Goal: Information Seeking & Learning: Learn about a topic

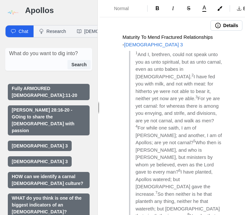
click at [13, 15] on img at bounding box center [12, 12] width 15 height 15
click at [16, 9] on img at bounding box center [12, 12] width 15 height 15
click at [7, 14] on img at bounding box center [12, 12] width 15 height 15
click at [14, 9] on img at bounding box center [12, 12] width 15 height 15
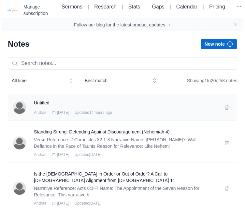
click at [165, 110] on div "Andrae Sep 16th 2025 Updated 14 hours ago" at bounding box center [125, 112] width 182 height 5
click at [41, 101] on h3 "Untitled" at bounding box center [125, 102] width 182 height 7
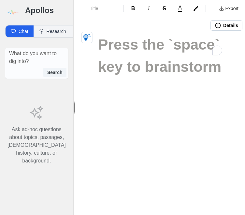
click at [18, 11] on img at bounding box center [12, 12] width 15 height 15
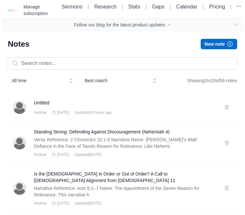
click at [232, 107] on button at bounding box center [227, 107] width 10 height 10
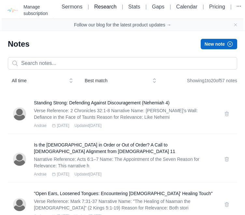
click at [101, 4] on link "Research" at bounding box center [105, 7] width 22 height 6
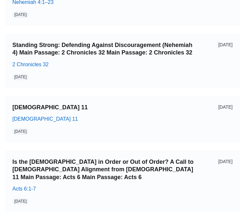
scroll to position [141, 0]
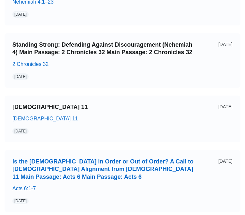
click at [149, 175] on link "Is the [DEMOGRAPHIC_DATA] in Order or Out of Order? A Call to [DEMOGRAPHIC_DATA…" at bounding box center [102, 169] width 181 height 23
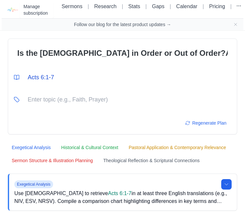
scroll to position [0, 0]
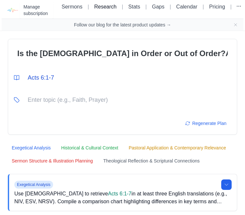
click at [99, 9] on link "Research" at bounding box center [105, 7] width 22 height 6
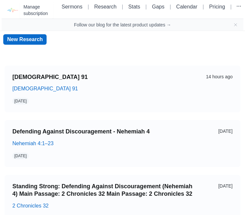
click at [28, 37] on link "New Research" at bounding box center [24, 39] width 43 height 10
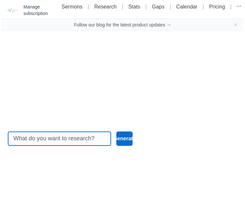
click at [95, 145] on input at bounding box center [59, 139] width 92 height 14
type input "[DEMOGRAPHIC_DATA] 11:17-34"
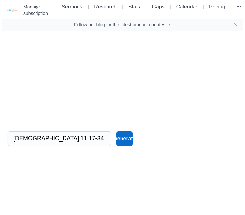
click at [131, 146] on button "Generate" at bounding box center [124, 138] width 17 height 14
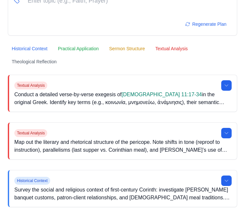
scroll to position [99, 0]
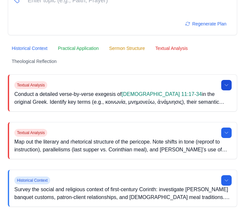
click at [227, 87] on icon at bounding box center [226, 84] width 5 height 5
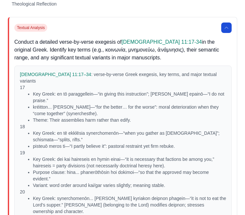
scroll to position [135, 0]
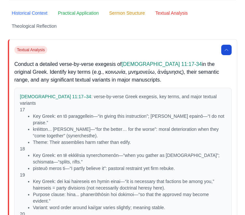
click at [227, 48] on icon at bounding box center [226, 49] width 5 height 5
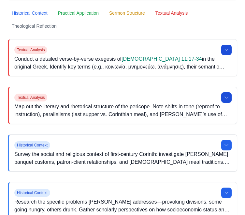
click at [228, 100] on icon at bounding box center [226, 97] width 5 height 5
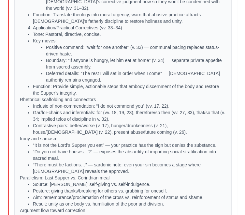
scroll to position [570, 0]
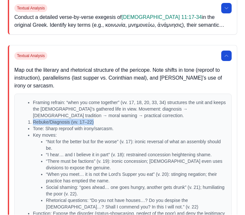
click at [223, 57] on button at bounding box center [226, 56] width 10 height 10
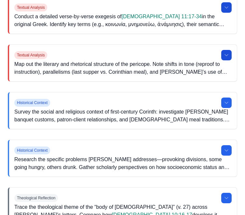
scroll to position [189, 0]
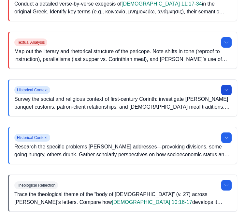
click at [224, 91] on button at bounding box center [226, 90] width 10 height 10
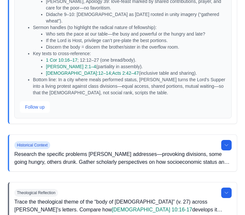
scroll to position [709, 0]
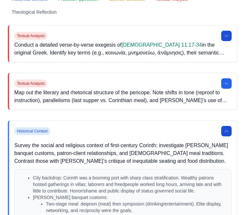
click at [227, 131] on icon at bounding box center [226, 131] width 3 height 2
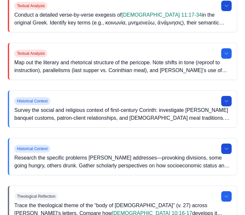
click at [227, 150] on icon at bounding box center [226, 148] width 5 height 5
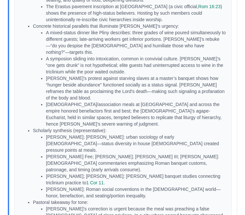
scroll to position [556, 0]
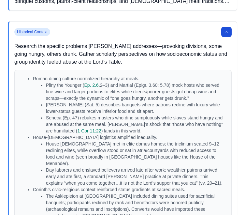
click at [229, 32] on icon at bounding box center [226, 32] width 5 height 5
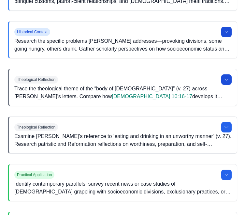
click at [231, 75] on button at bounding box center [226, 79] width 10 height 10
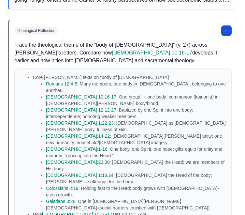
scroll to position [344, 0]
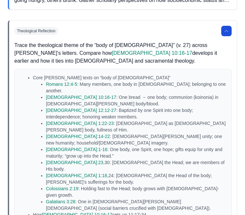
click at [223, 31] on button at bounding box center [226, 31] width 10 height 10
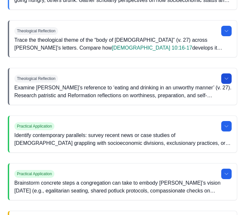
click at [228, 76] on icon at bounding box center [226, 78] width 5 height 5
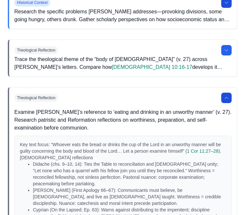
scroll to position [321, 0]
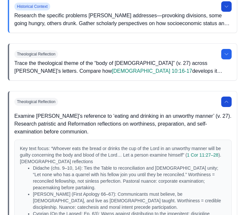
click at [226, 101] on icon at bounding box center [226, 101] width 5 height 5
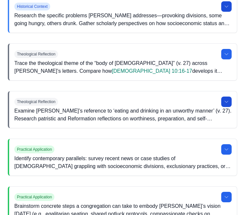
click at [218, 148] on div "Practical Application" at bounding box center [122, 149] width 217 height 10
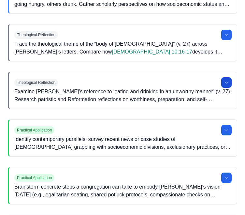
scroll to position [340, 0]
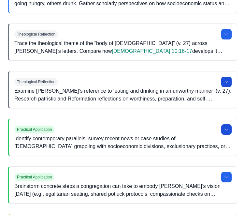
click at [225, 131] on icon at bounding box center [226, 129] width 5 height 5
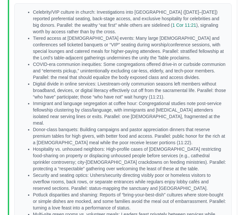
scroll to position [504, 0]
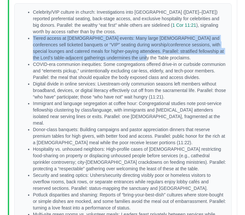
click at [224, 100] on p "Digital divide in online services: Livestream-only communion seasons left membe…" at bounding box center [129, 90] width 193 height 20
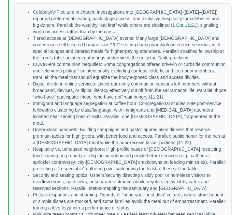
click at [224, 124] on p "Immigrant and language segregation at coffee hour: Congregational studies note …" at bounding box center [129, 113] width 193 height 26
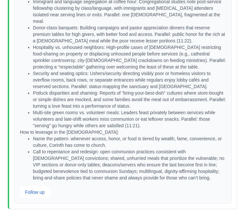
scroll to position [606, 0]
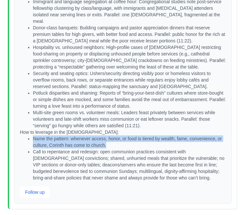
click at [205, 171] on li "Call to repentance and redesign: open communion practices consistent with [DEMO…" at bounding box center [129, 164] width 193 height 33
click at [211, 162] on li "Call to repentance and redesign: open communion practices consistent with [DEMO…" at bounding box center [129, 164] width 193 height 33
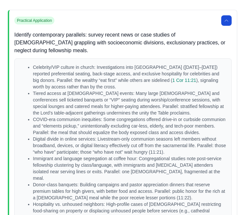
scroll to position [450, 0]
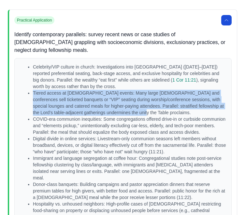
click at [209, 179] on p "Immigrant and language segregation at coffee hour: Congregational studies note …" at bounding box center [129, 168] width 193 height 26
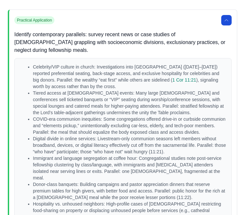
click at [229, 120] on div "Celebrity/VIP culture in church: Investigations into Hillsong (2019–2023) repor…" at bounding box center [123, 208] width 217 height 301
click at [161, 114] on p "Tiered access at [DEMOGRAPHIC_DATA] events: Many large [DEMOGRAPHIC_DATA] and c…" at bounding box center [129, 103] width 193 height 26
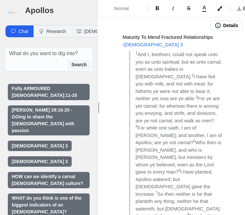
click at [16, 10] on img at bounding box center [12, 12] width 15 height 15
click at [16, 11] on img at bounding box center [12, 12] width 15 height 15
click at [12, 10] on img at bounding box center [12, 12] width 15 height 15
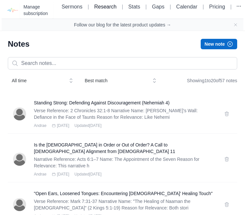
click at [103, 4] on link "Research" at bounding box center [105, 7] width 22 height 6
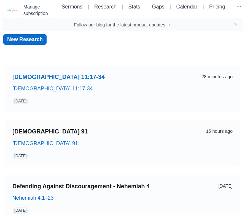
click at [157, 80] on link "[DEMOGRAPHIC_DATA] 11:17-34" at bounding box center [102, 76] width 181 height 7
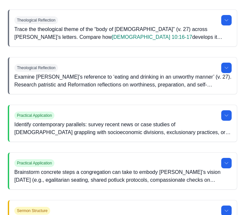
scroll to position [354, 0]
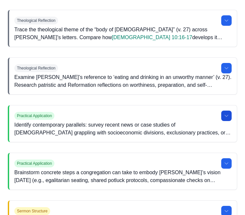
click at [230, 119] on button at bounding box center [226, 115] width 10 height 10
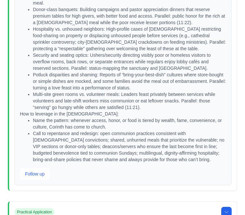
scroll to position [628, 0]
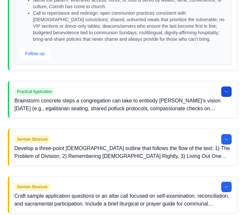
click at [231, 97] on button at bounding box center [226, 92] width 10 height 10
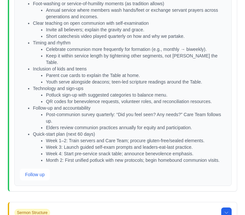
scroll to position [1140, 0]
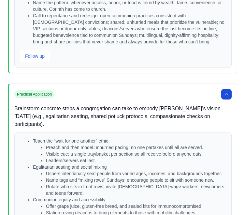
click at [228, 99] on button at bounding box center [226, 94] width 10 height 10
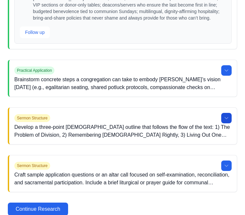
click at [226, 123] on button at bounding box center [226, 118] width 10 height 10
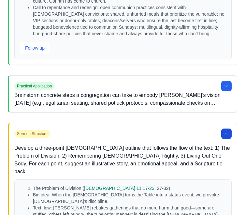
scroll to position [754, 0]
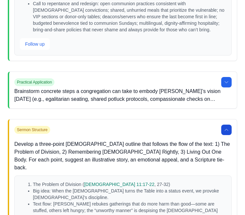
click at [227, 135] on button at bounding box center [226, 129] width 10 height 10
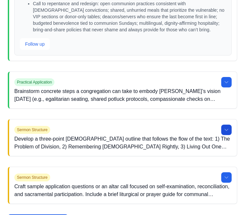
scroll to position [765, 0]
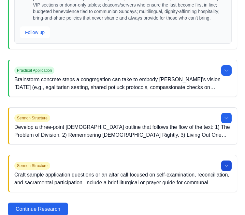
click at [227, 168] on icon at bounding box center [226, 165] width 5 height 5
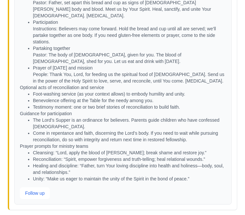
scroll to position [1384, 0]
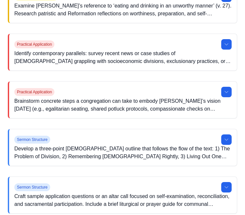
scroll to position [1303, 0]
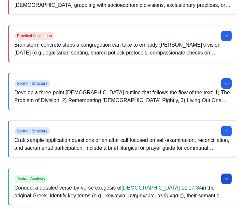
click at [229, 180] on icon at bounding box center [226, 178] width 5 height 5
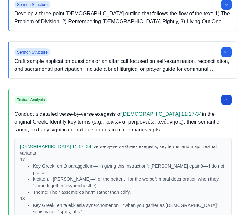
click at [229, 101] on icon at bounding box center [226, 99] width 5 height 5
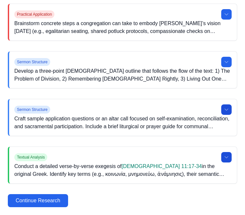
click at [230, 108] on button at bounding box center [226, 109] width 10 height 10
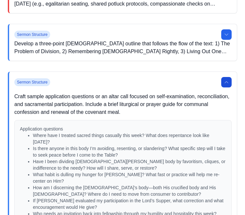
scroll to position [1351, 0]
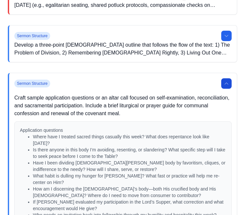
click at [226, 85] on icon at bounding box center [226, 83] width 5 height 5
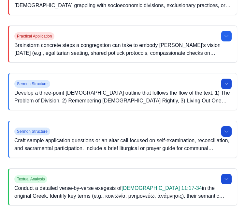
click at [229, 83] on icon at bounding box center [226, 83] width 5 height 5
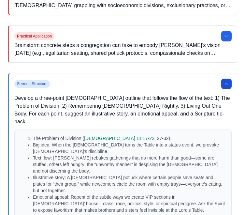
click at [227, 81] on icon at bounding box center [226, 83] width 5 height 5
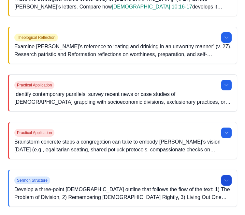
scroll to position [1206, 0]
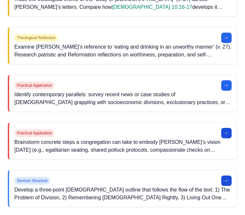
click at [226, 132] on icon at bounding box center [226, 132] width 5 height 5
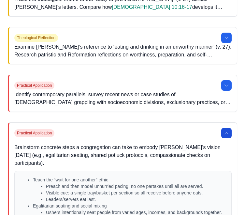
click at [226, 133] on icon at bounding box center [226, 132] width 5 height 5
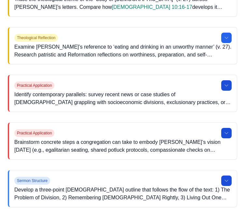
click at [230, 87] on button at bounding box center [226, 85] width 10 height 10
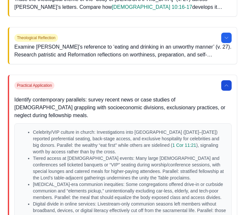
click at [223, 88] on button at bounding box center [226, 85] width 10 height 10
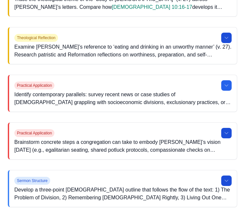
click at [231, 38] on button at bounding box center [226, 38] width 10 height 10
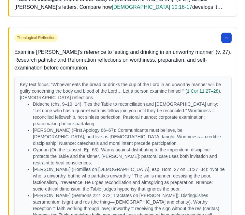
click at [228, 39] on icon at bounding box center [226, 37] width 5 height 5
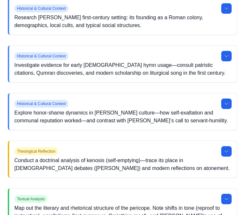
scroll to position [860, 0]
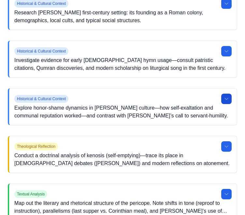
click at [226, 96] on icon at bounding box center [226, 98] width 5 height 5
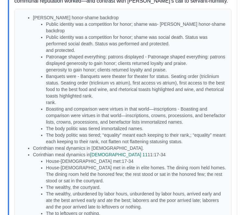
scroll to position [992, 0]
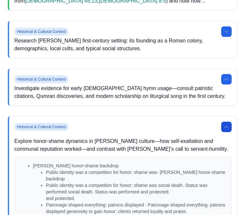
click at [226, 122] on button at bounding box center [226, 127] width 10 height 10
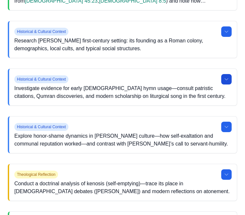
click at [231, 78] on button at bounding box center [226, 79] width 10 height 10
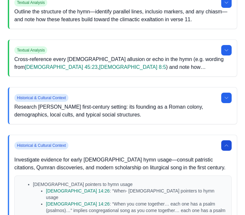
scroll to position [767, 0]
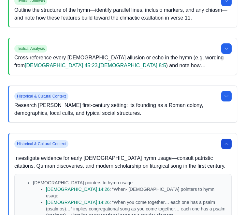
click at [229, 141] on button at bounding box center [226, 143] width 10 height 10
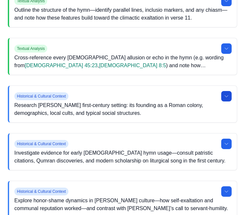
click at [229, 97] on button at bounding box center [226, 96] width 10 height 10
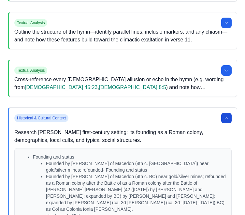
scroll to position [743, 0]
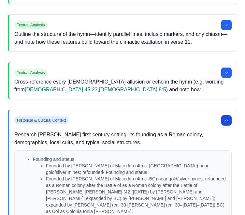
click at [223, 123] on button at bounding box center [226, 120] width 10 height 10
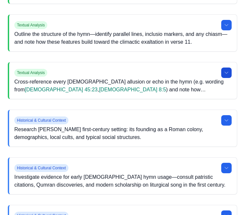
click at [229, 71] on button at bounding box center [226, 72] width 10 height 10
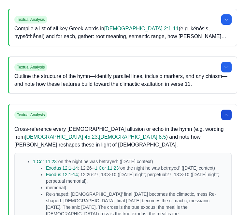
scroll to position [701, 0]
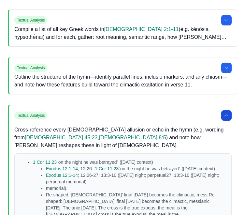
click at [225, 117] on icon at bounding box center [226, 115] width 5 height 5
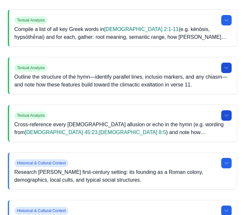
click at [227, 68] on icon at bounding box center [226, 68] width 3 height 2
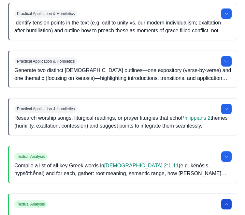
scroll to position [568, 0]
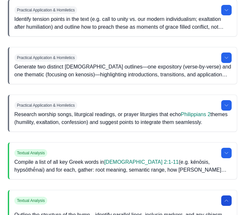
click at [227, 199] on icon at bounding box center [226, 200] width 5 height 5
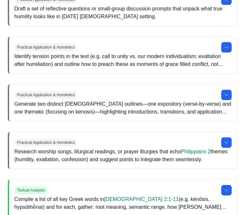
scroll to position [530, 0]
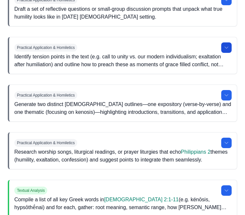
click at [227, 46] on icon at bounding box center [226, 47] width 5 height 5
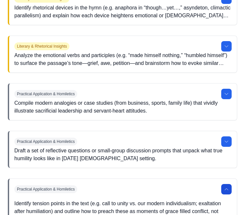
scroll to position [386, 0]
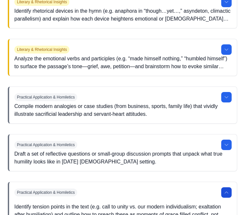
click at [229, 100] on button at bounding box center [226, 97] width 10 height 10
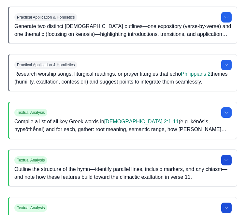
scroll to position [2329, 0]
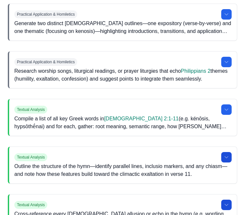
click at [228, 17] on icon at bounding box center [226, 14] width 5 height 5
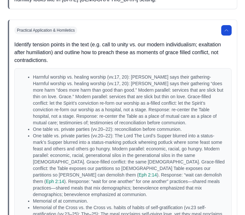
click at [226, 33] on icon at bounding box center [226, 30] width 5 height 5
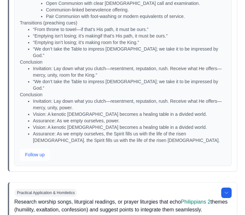
scroll to position [2926, 0]
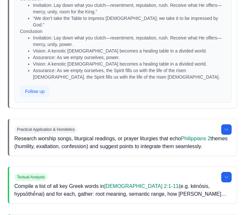
click at [41, 97] on button "Follow up" at bounding box center [35, 92] width 30 height 12
click at [38, 97] on button "Follow up" at bounding box center [35, 92] width 30 height 12
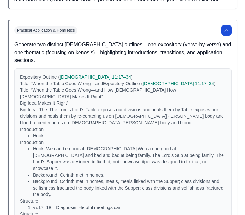
scroll to position [1461, 0]
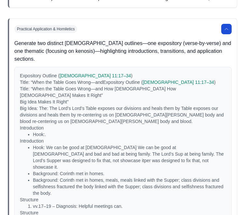
click at [226, 34] on button at bounding box center [226, 29] width 10 height 10
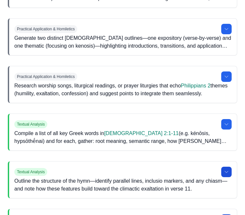
click at [65, 33] on span "Practical Application & Homiletics" at bounding box center [45, 29] width 63 height 8
click at [226, 32] on icon at bounding box center [226, 28] width 5 height 5
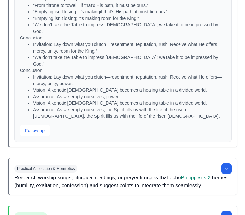
scroll to position [2880, 0]
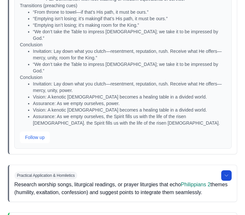
click at [231, 181] on button at bounding box center [226, 175] width 10 height 10
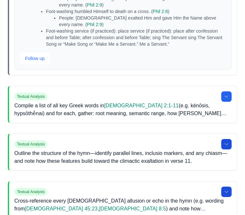
scroll to position [4047, 0]
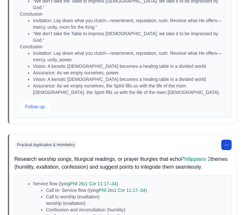
click at [226, 150] on button at bounding box center [226, 145] width 10 height 10
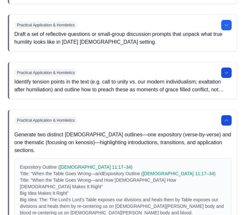
click at [224, 125] on button at bounding box center [226, 120] width 10 height 10
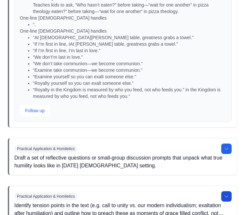
scroll to position [1246, 0]
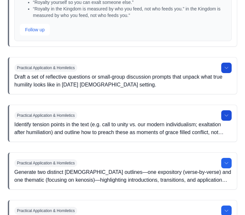
click at [231, 73] on button at bounding box center [226, 68] width 10 height 10
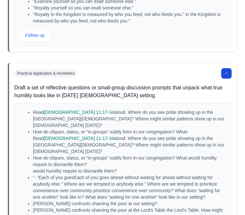
scroll to position [1311, 0]
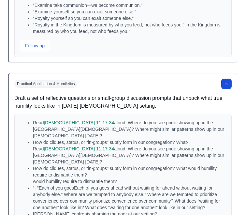
click at [229, 89] on button at bounding box center [226, 84] width 10 height 10
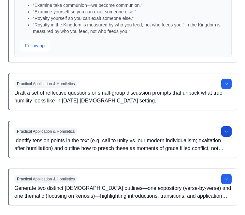
click at [229, 137] on button at bounding box center [226, 131] width 10 height 10
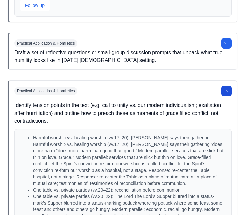
scroll to position [1348, 0]
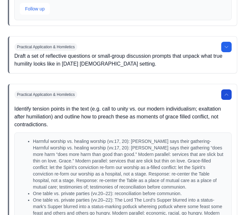
click at [227, 97] on icon at bounding box center [226, 94] width 5 height 5
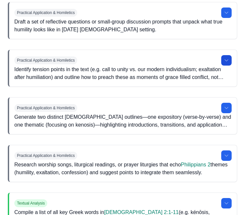
scroll to position [1382, 0]
click at [229, 110] on icon at bounding box center [226, 107] width 5 height 5
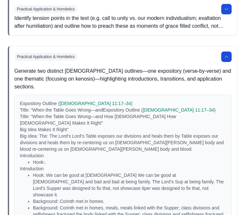
scroll to position [1432, 0]
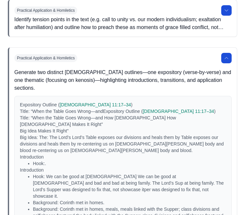
click at [228, 61] on icon at bounding box center [226, 57] width 5 height 5
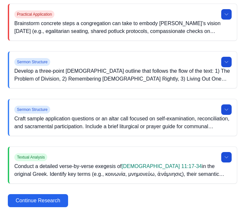
scroll to position [2200, 0]
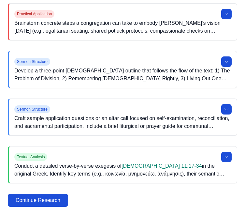
click at [61, 207] on button "Continue Research" at bounding box center [38, 200] width 60 height 13
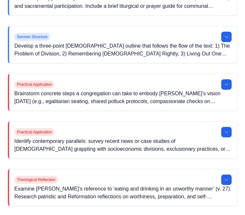
scroll to position [2350, 0]
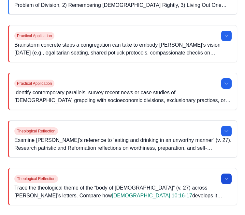
click at [229, 181] on button at bounding box center [226, 179] width 10 height 10
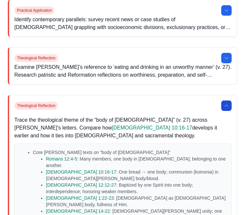
click at [230, 108] on button at bounding box center [226, 105] width 10 height 10
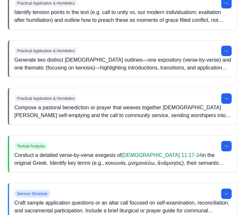
scroll to position [2097, 0]
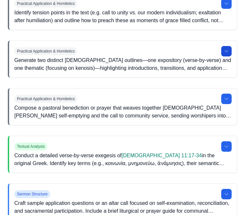
click at [229, 52] on button at bounding box center [226, 51] width 10 height 10
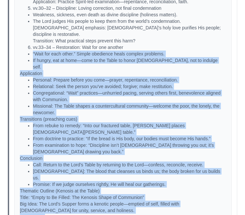
scroll to position [3077, 0]
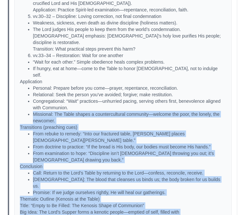
click at [208, 59] on li "“Wait for each other.” Simple obedience heals complex problems." at bounding box center [129, 62] width 193 height 7
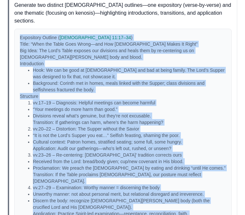
scroll to position [2151, 0]
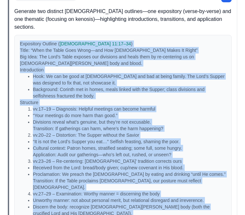
click at [223, 41] on p "Expository Outline ( [DEMOGRAPHIC_DATA] 11:17–34 )" at bounding box center [123, 43] width 206 height 7
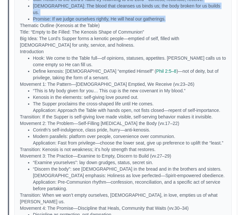
scroll to position [2534, 0]
